Goal: Transaction & Acquisition: Purchase product/service

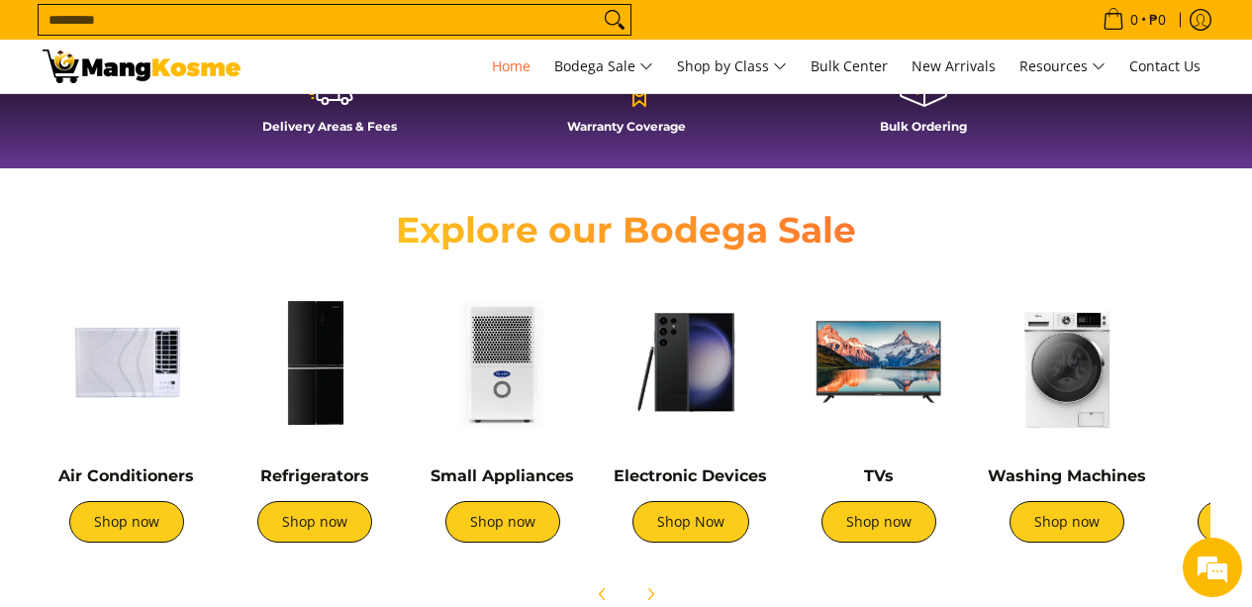
scroll to position [0, 787]
click at [307, 549] on div "Refrigerators Shop now" at bounding box center [315, 514] width 168 height 96
click at [303, 532] on link "Shop now" at bounding box center [314, 522] width 115 height 42
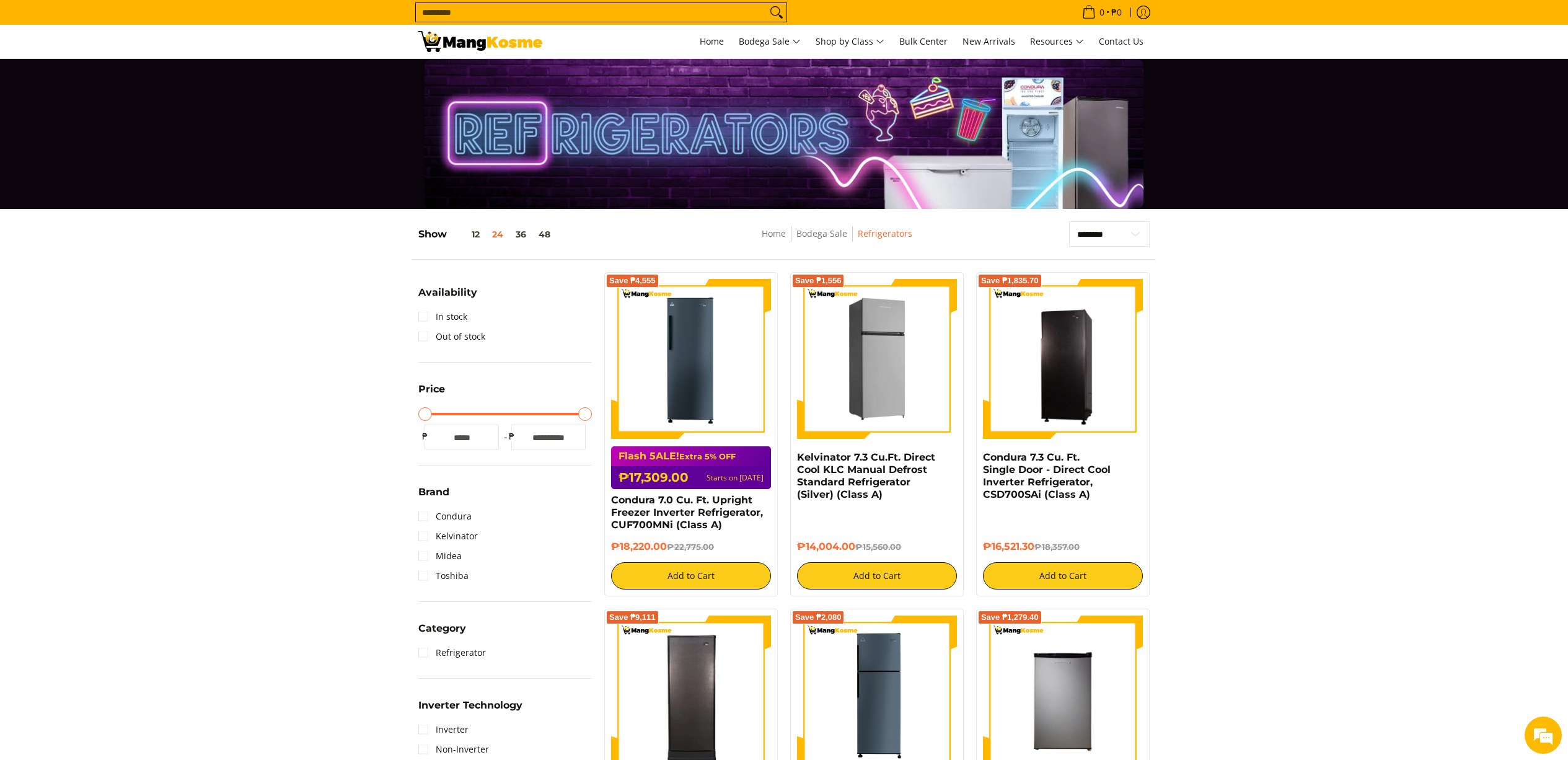
click at [783, 379] on img at bounding box center [877, 358] width 160 height 160
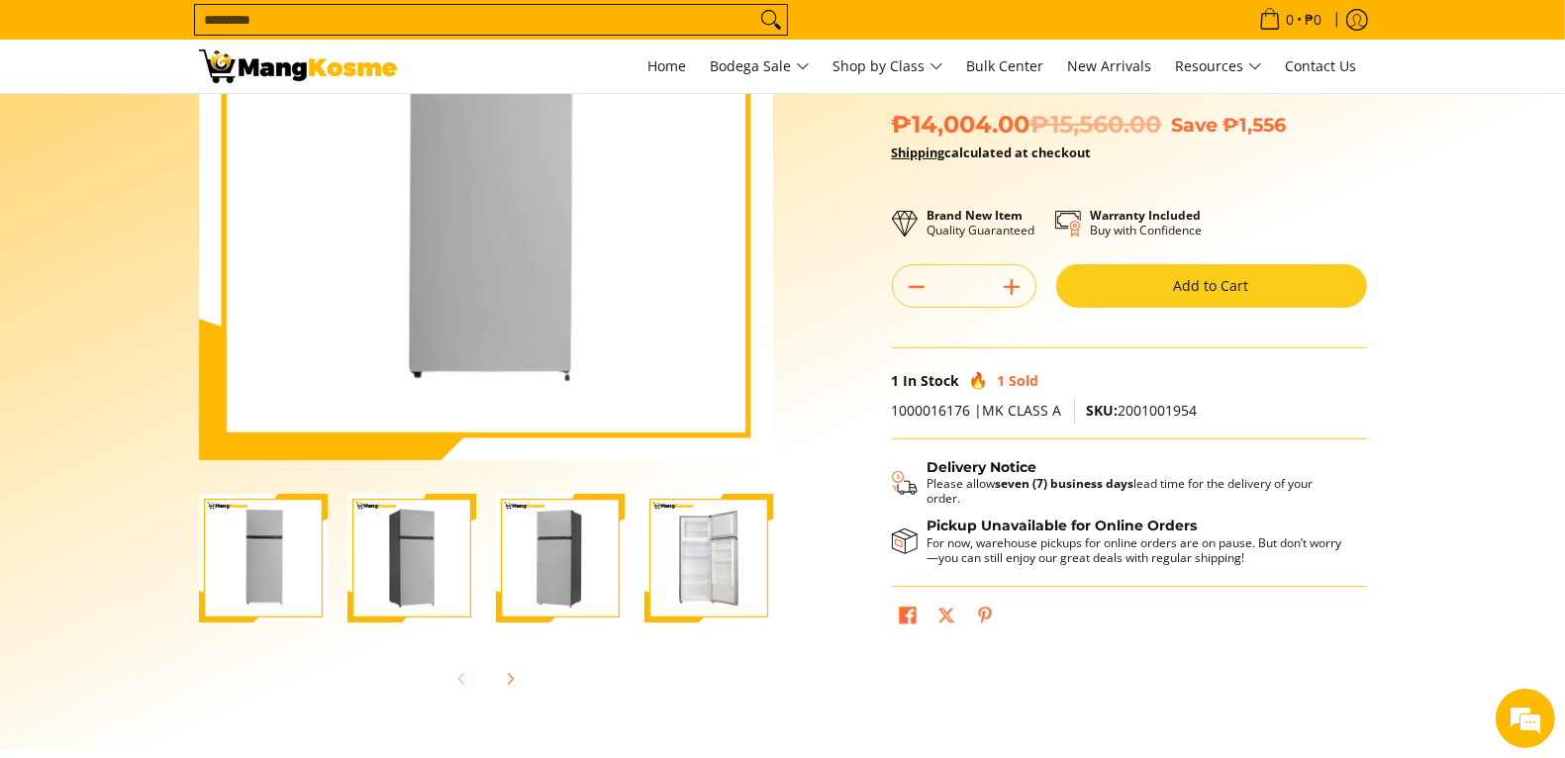
click at [711, 546] on img "Kelvinator 7.3 Cu.Ft. Direct Cool KLC Manual Defrost Standard Refrigerator (Sil…" at bounding box center [708, 558] width 129 height 129
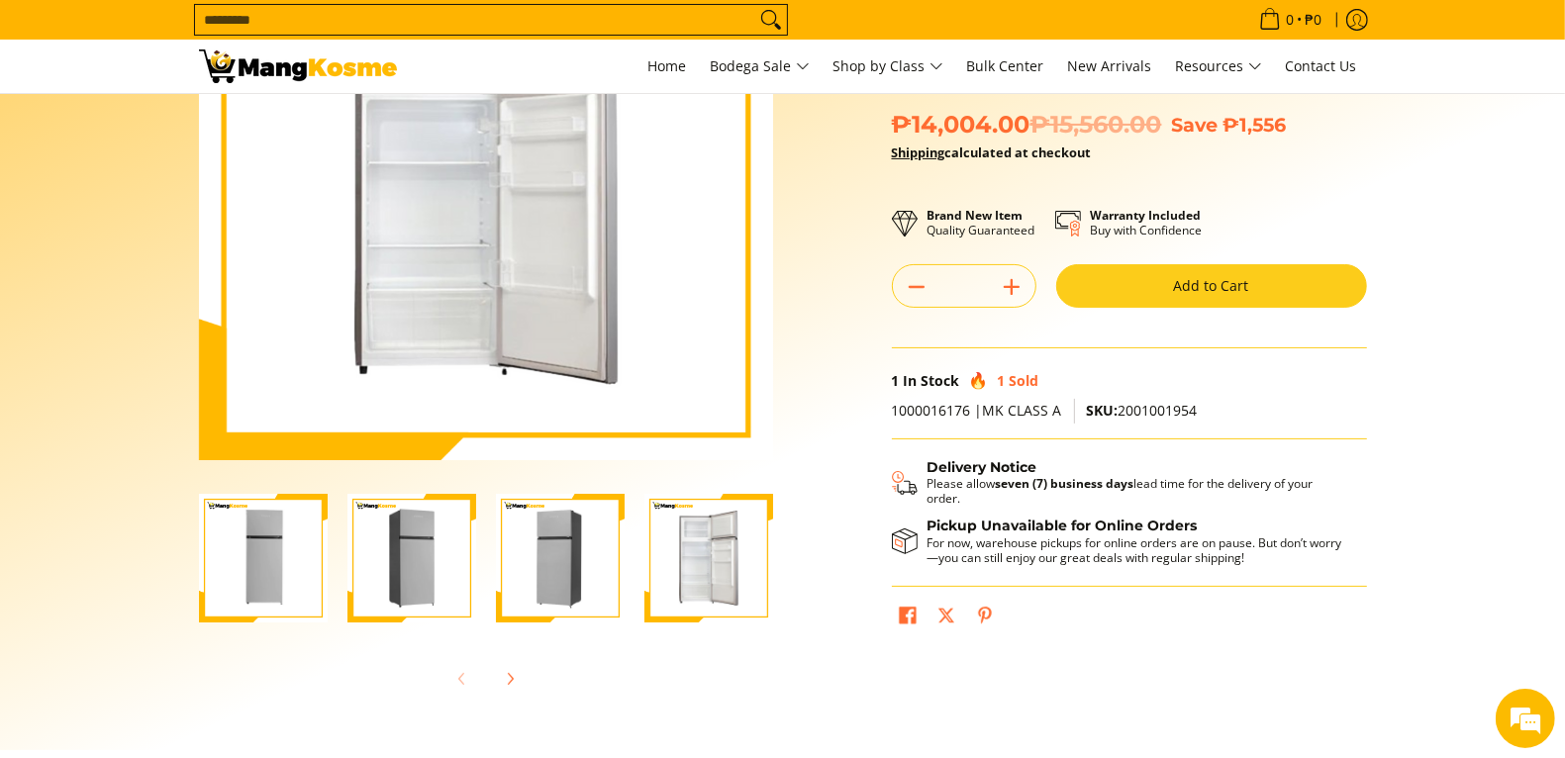
click at [612, 562] on img "Kelvinator 7.3 Cu.Ft. Direct Cool KLC Manual Defrost Standard Refrigerator (Sil…" at bounding box center [560, 558] width 129 height 129
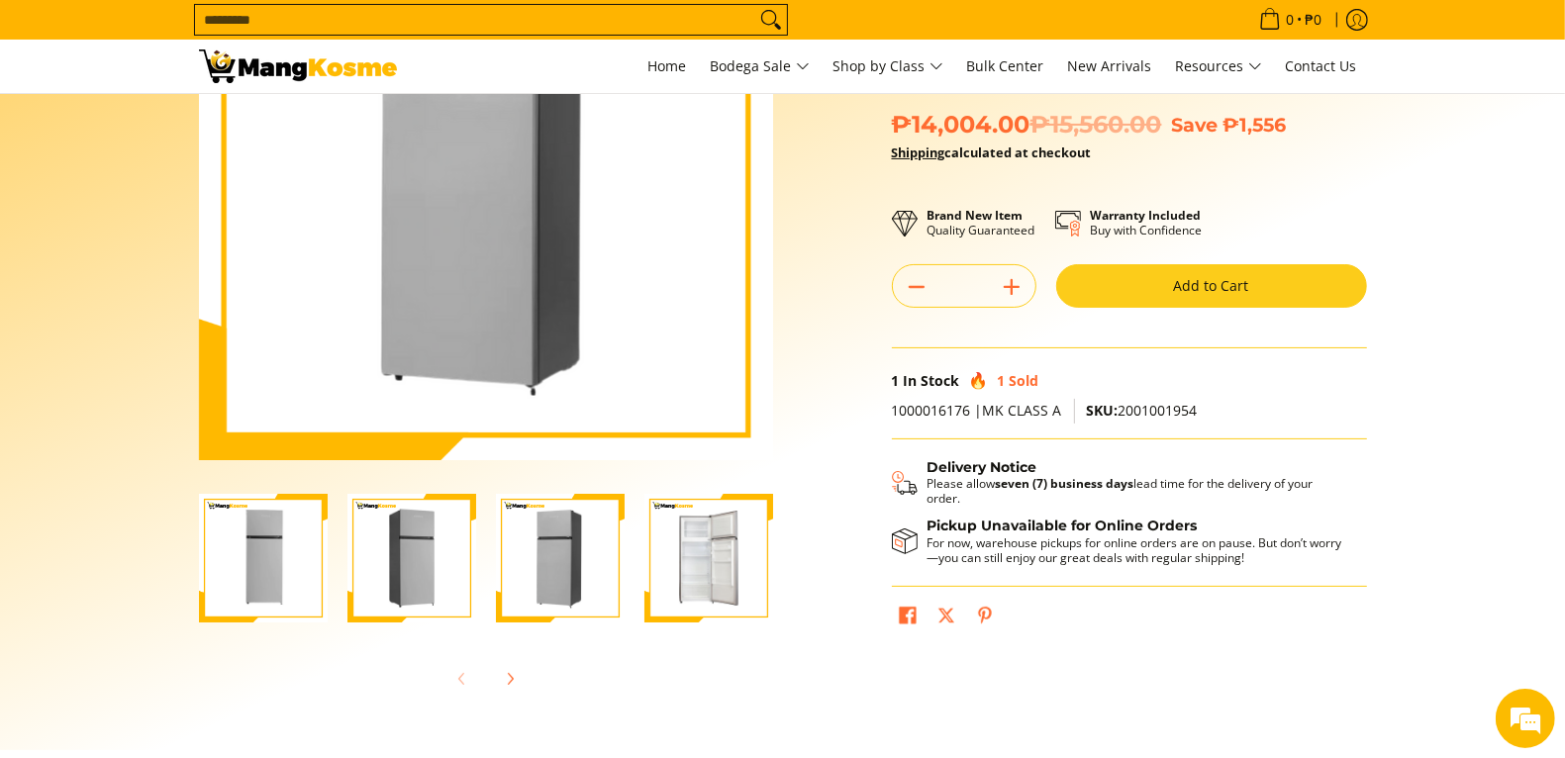
click at [511, 553] on img "Kelvinator 7.3 Cu.Ft. Direct Cool KLC Manual Defrost Standard Refrigerator (Sil…" at bounding box center [560, 558] width 129 height 129
click at [404, 543] on img "Kelvinator 7.3 Cu.Ft. Direct Cool KLC Manual Defrost Standard Refrigerator (Sil…" at bounding box center [411, 558] width 129 height 129
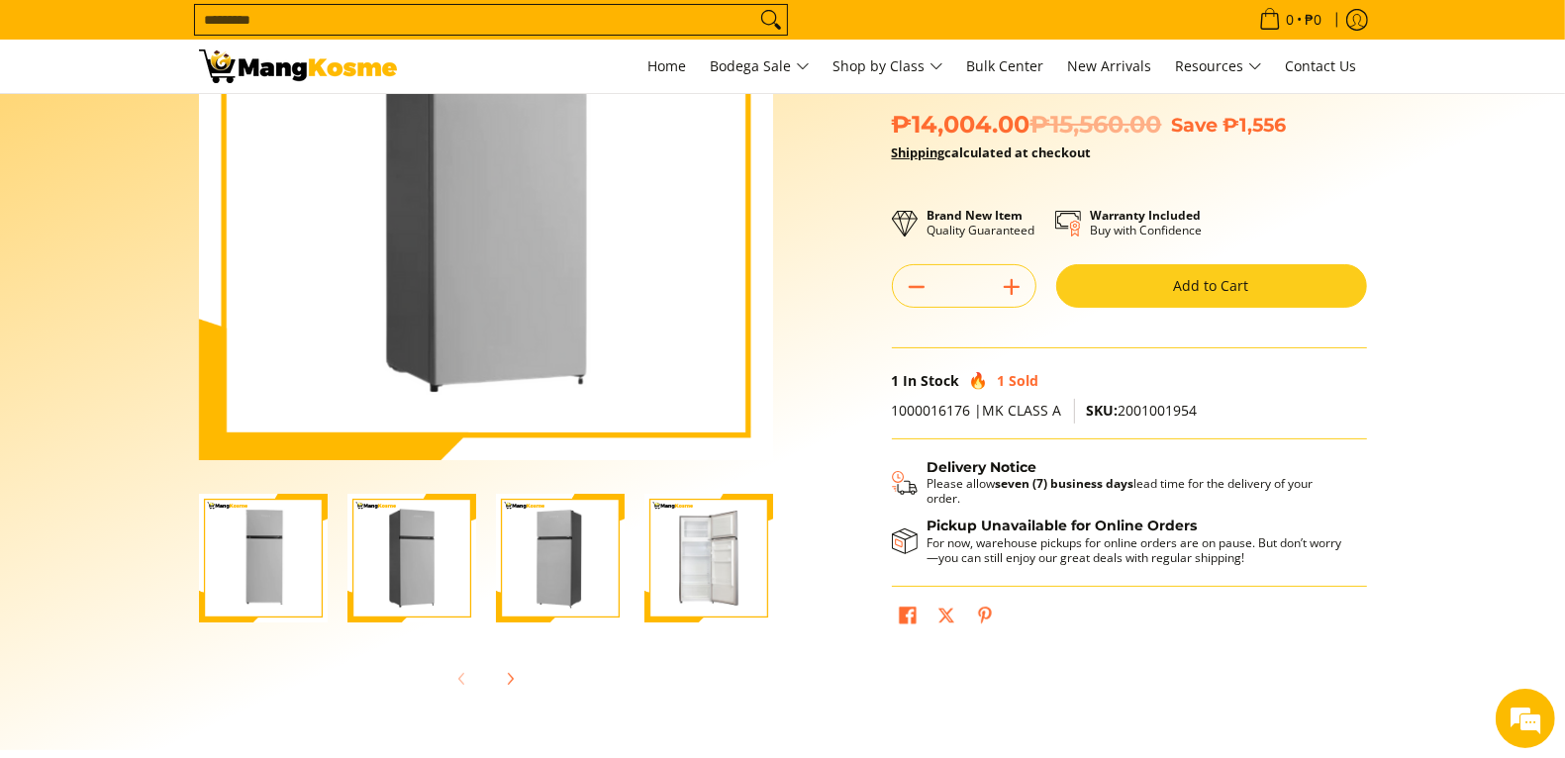
click at [290, 544] on img "Kelvinator 7.3 Cu.Ft. Direct Cool KLC Manual Defrost Standard Refrigerator (Sil…" at bounding box center [263, 558] width 129 height 129
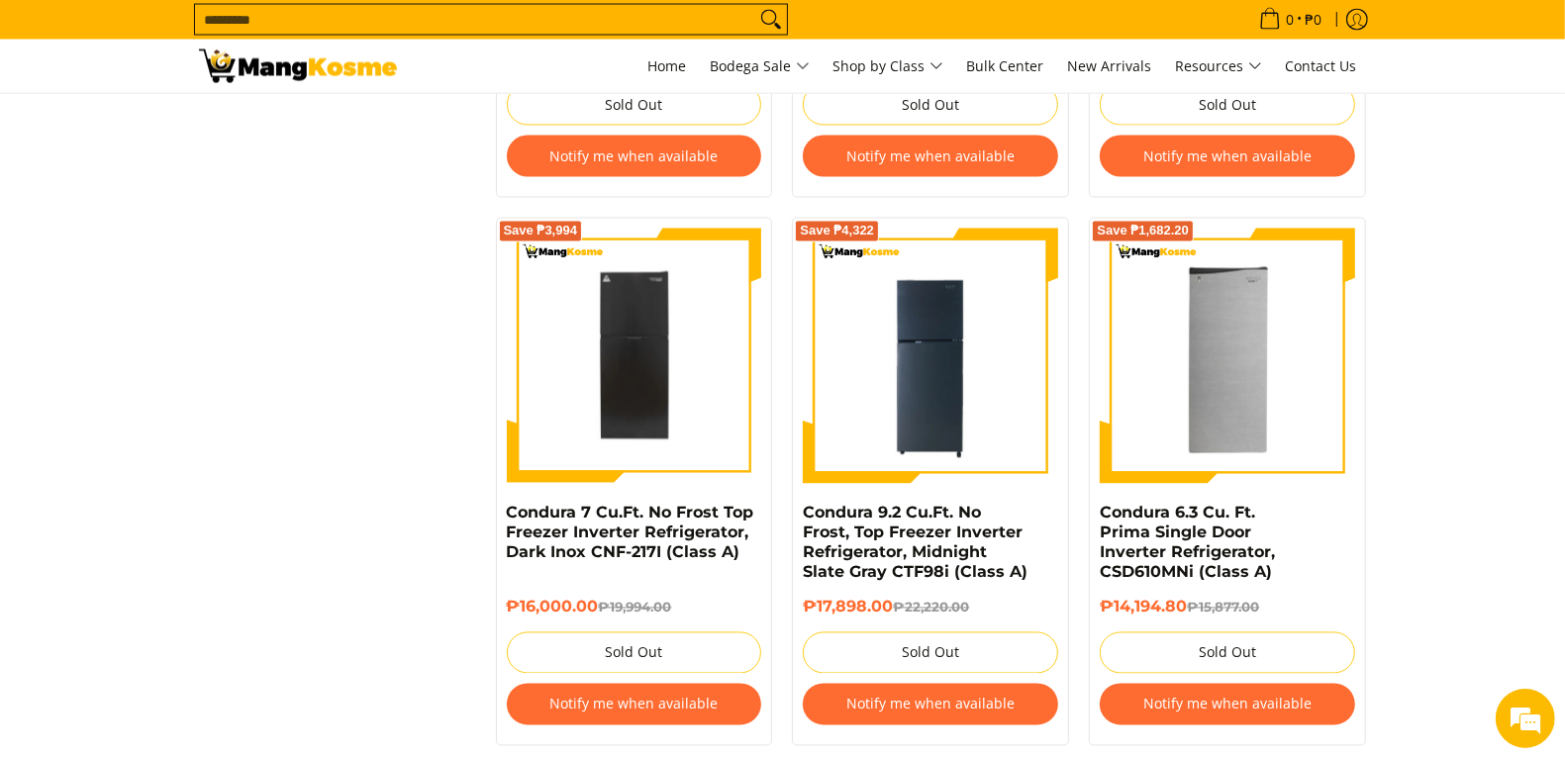
scroll to position [2969, 0]
